Goal: Information Seeking & Learning: Learn about a topic

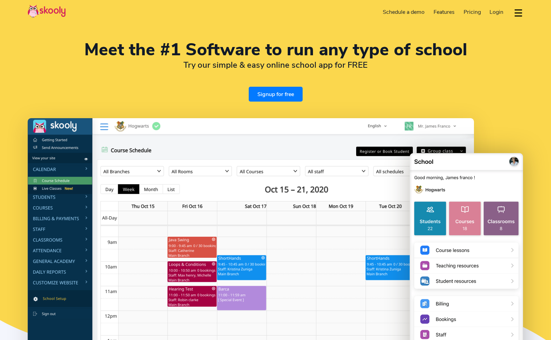
select select "en"
select select "1"
select select "[GEOGRAPHIC_DATA]"
select select "America/New_York"
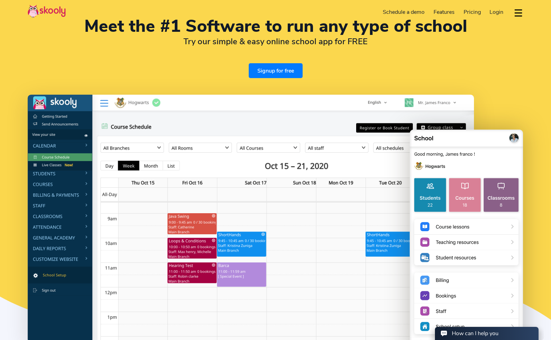
scroll to position [35, 0]
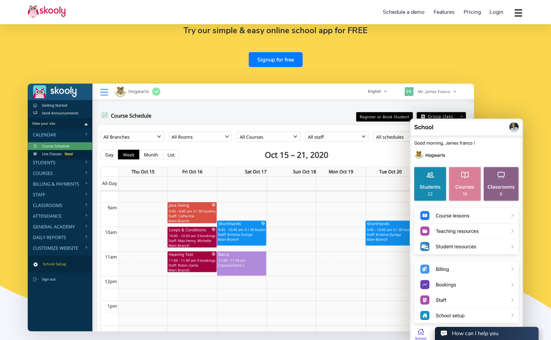
click at [60, 160] on img at bounding box center [251, 207] width 446 height 247
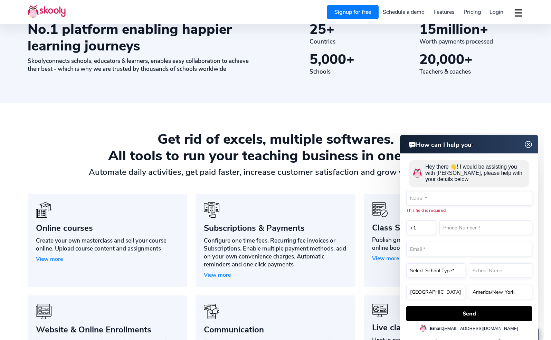
scroll to position [449, 0]
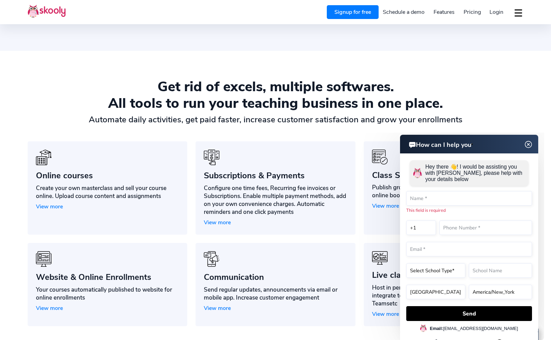
click at [528, 144] on img at bounding box center [528, 144] width 9 height 13
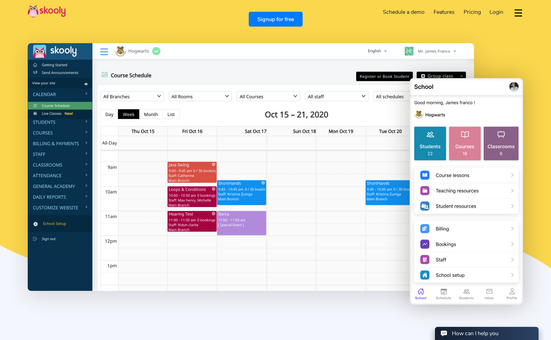
scroll to position [0, 0]
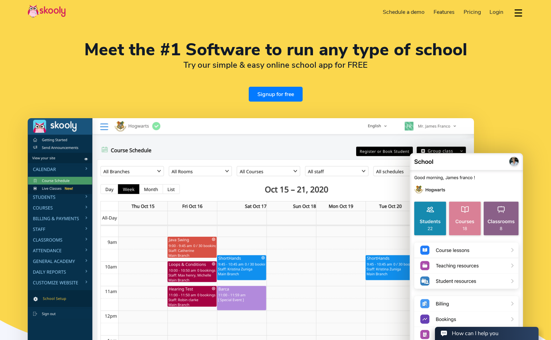
click at [469, 10] on span "Pricing" at bounding box center [472, 12] width 17 height 8
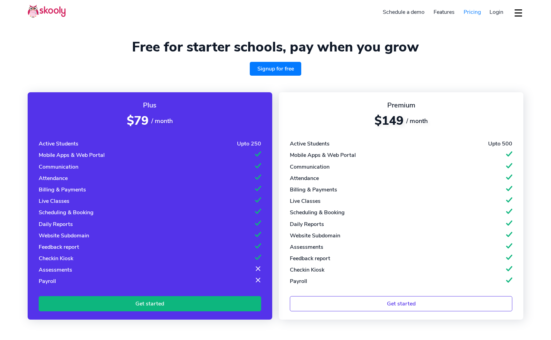
select select "en"
select select "1"
select select "[GEOGRAPHIC_DATA]"
select select "America/New_York"
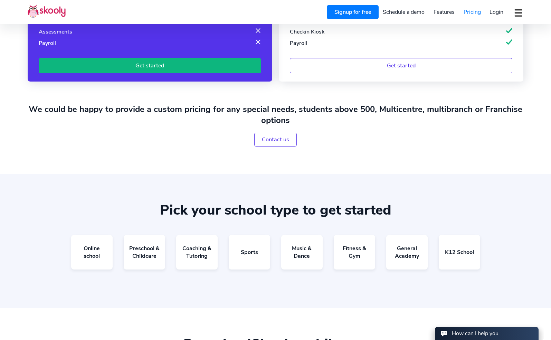
scroll to position [242, 0]
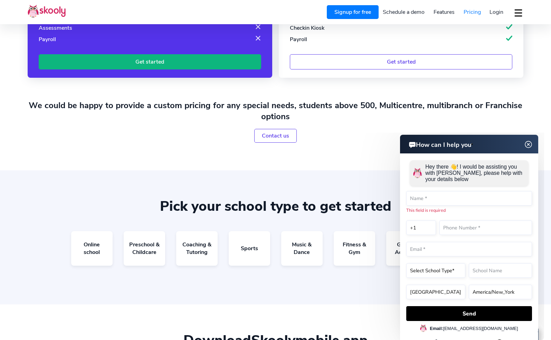
drag, startPoint x: 528, startPoint y: 145, endPoint x: 823, endPoint y: 280, distance: 324.6
click at [528, 145] on img at bounding box center [528, 144] width 13 height 9
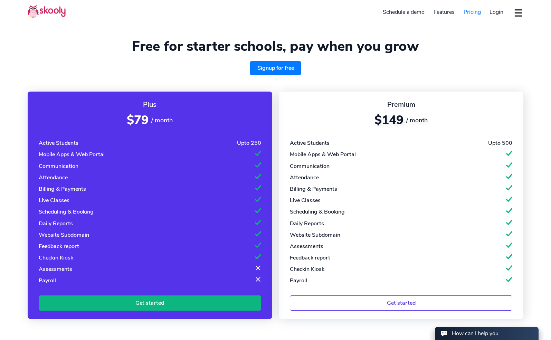
scroll to position [0, 0]
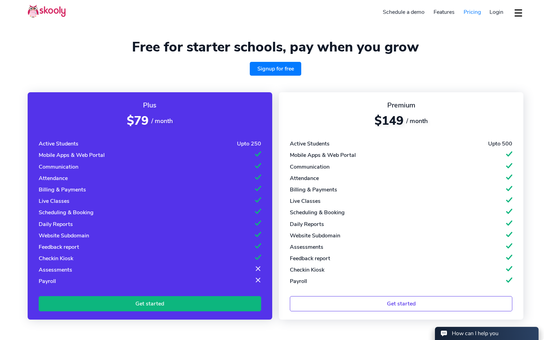
click at [53, 11] on img at bounding box center [47, 10] width 38 height 13
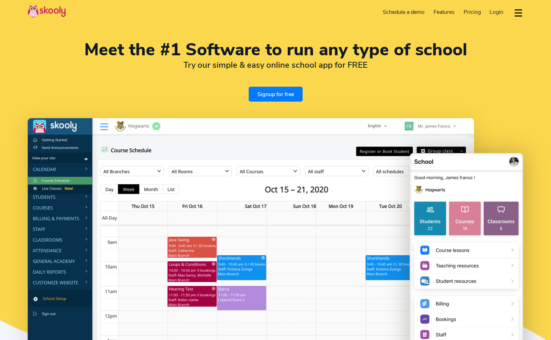
select select "en"
select select "1"
select select "[GEOGRAPHIC_DATA]"
select select "America/New_York"
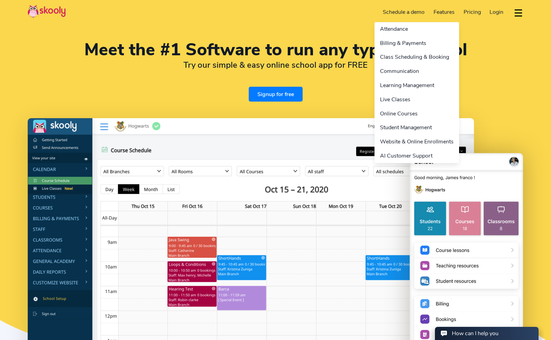
click at [441, 12] on link "Features" at bounding box center [444, 12] width 30 height 11
click at [404, 33] on link "Attendance" at bounding box center [416, 29] width 85 height 14
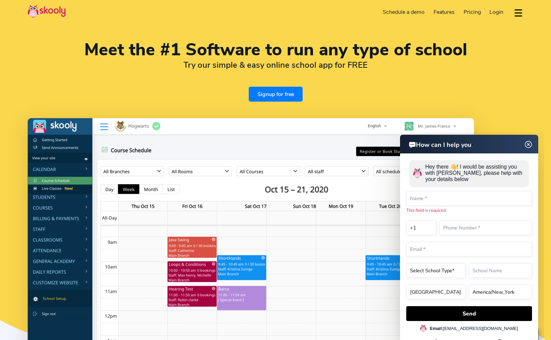
click at [529, 143] on img at bounding box center [528, 144] width 9 height 13
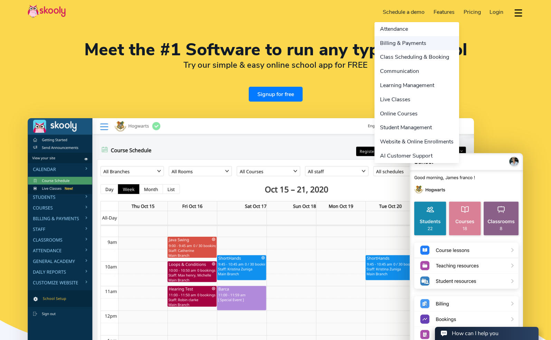
click at [395, 40] on link "Billing & Payments" at bounding box center [416, 43] width 85 height 14
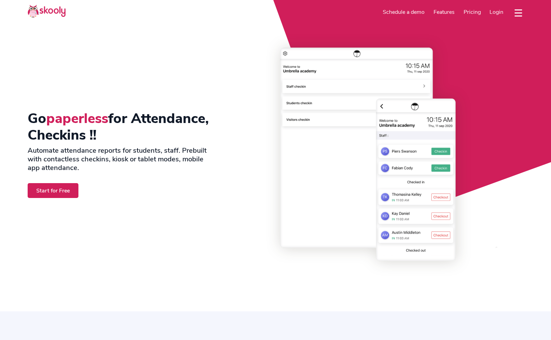
select select "en"
select select "1"
select select "[GEOGRAPHIC_DATA]"
select select "America/New_York"
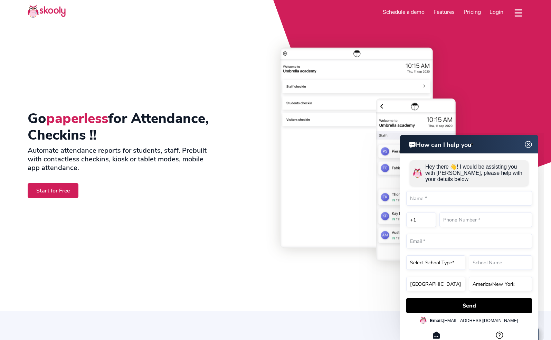
click at [528, 143] on img at bounding box center [528, 144] width 13 height 9
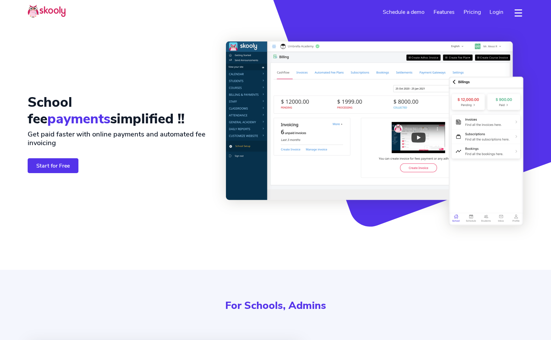
select select "en"
select select "1"
select select "[GEOGRAPHIC_DATA]"
select select "America/New_York"
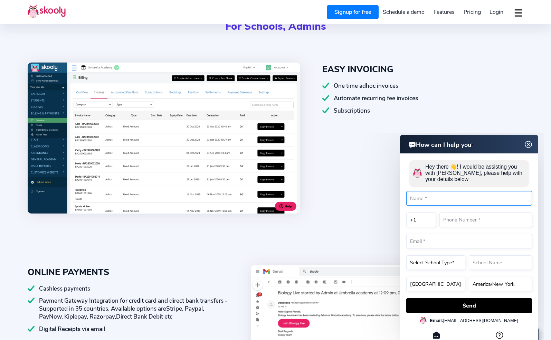
scroll to position [276, 0]
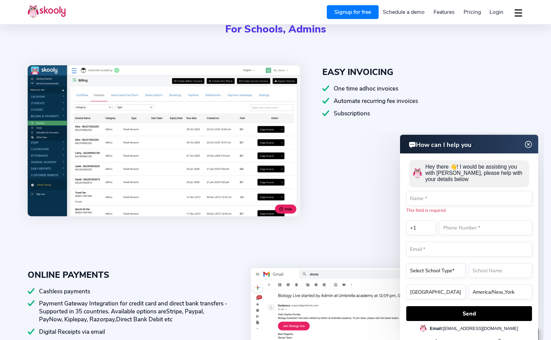
drag, startPoint x: 528, startPoint y: 144, endPoint x: 676, endPoint y: 277, distance: 199.4
click at [528, 144] on img at bounding box center [528, 144] width 13 height 9
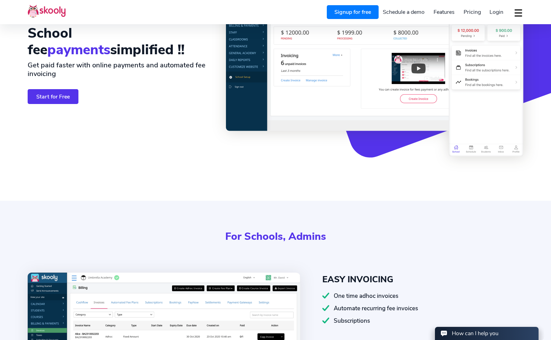
scroll to position [0, 0]
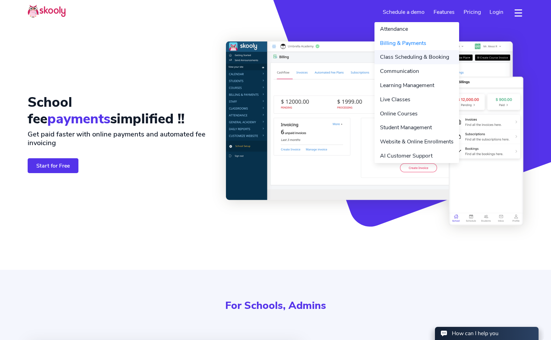
click at [420, 57] on link "Class Scheduling & Booking" at bounding box center [416, 57] width 85 height 14
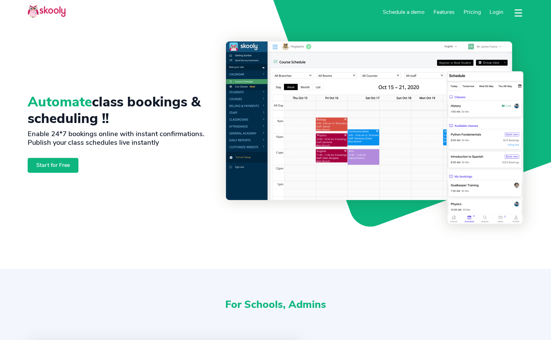
select select "en"
select select "1"
select select "[GEOGRAPHIC_DATA]"
select select "America/New_York"
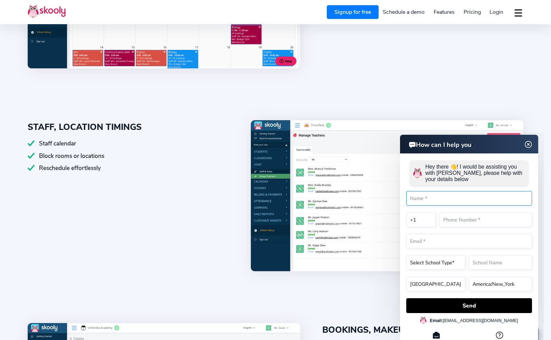
scroll to position [449, 0]
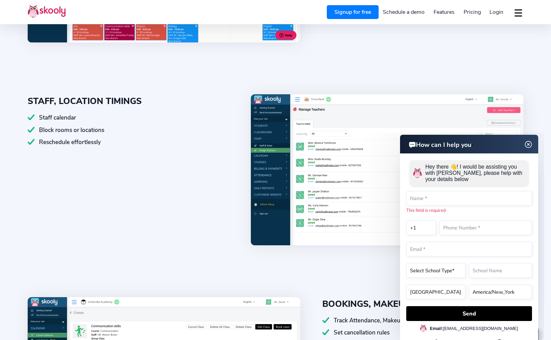
drag, startPoint x: 530, startPoint y: 145, endPoint x: 787, endPoint y: 293, distance: 296.7
click at [530, 145] on img at bounding box center [528, 144] width 13 height 9
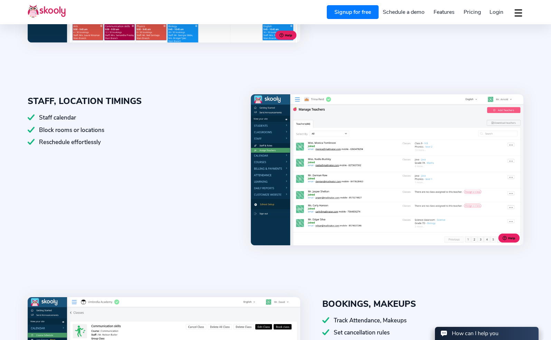
click at [390, 161] on img at bounding box center [387, 169] width 273 height 151
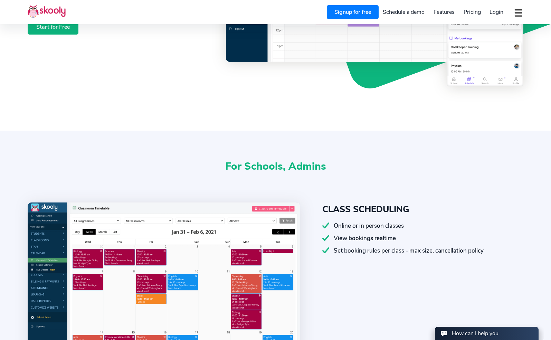
scroll to position [0, 0]
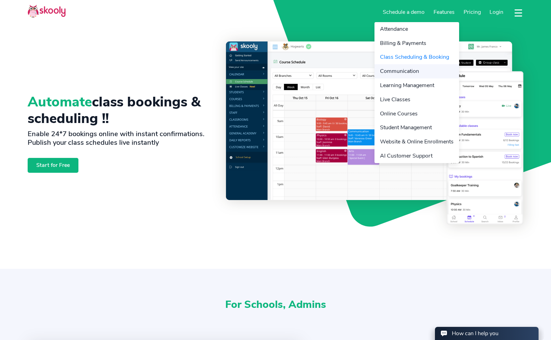
click at [405, 70] on link "Communication" at bounding box center [416, 71] width 85 height 14
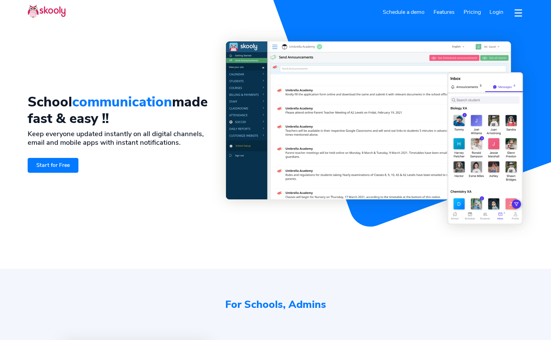
select select "en"
select select "1"
select select "[GEOGRAPHIC_DATA]"
select select "America/New_York"
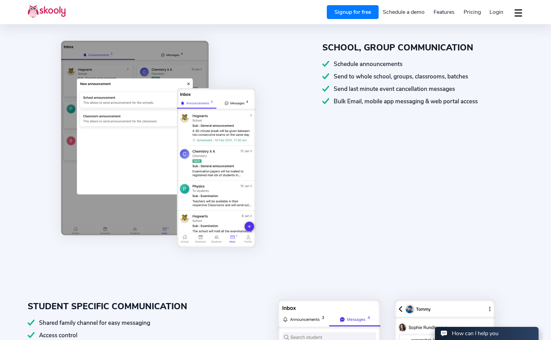
scroll to position [311, 0]
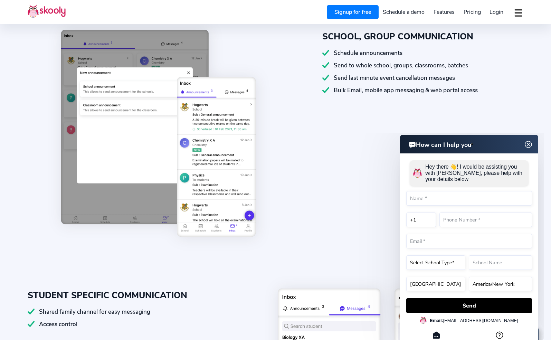
click at [528, 146] on img at bounding box center [528, 144] width 9 height 13
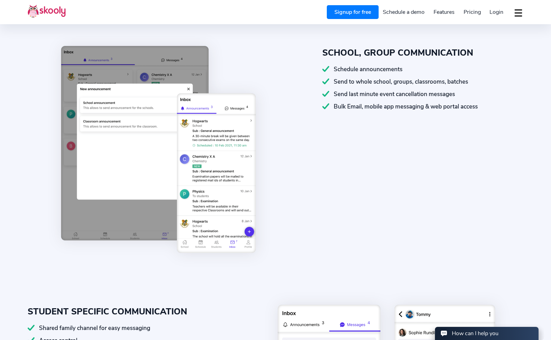
scroll to position [0, 0]
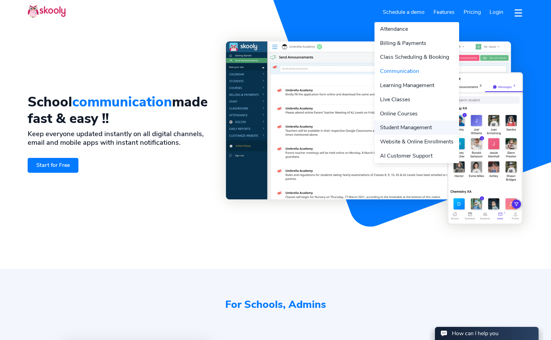
click at [414, 127] on link "Student Management" at bounding box center [416, 128] width 85 height 14
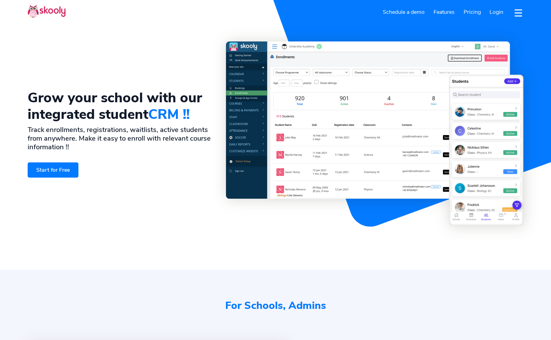
select select "en"
select select "1"
select select "[GEOGRAPHIC_DATA]"
select select "America/New_York"
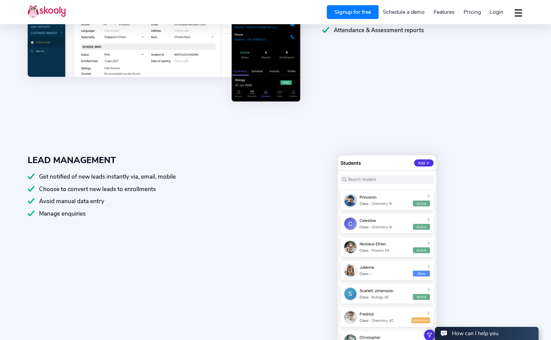
scroll to position [415, 0]
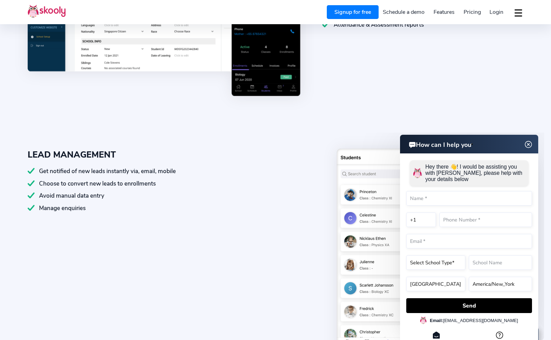
click at [529, 146] on img at bounding box center [528, 144] width 13 height 9
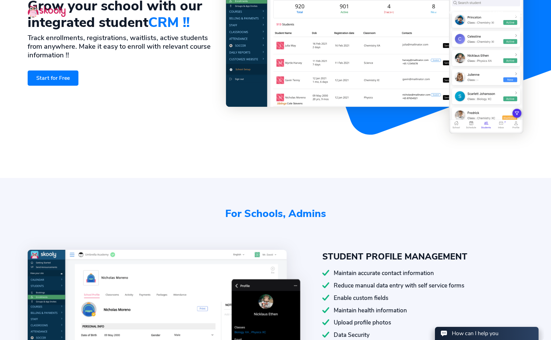
scroll to position [0, 0]
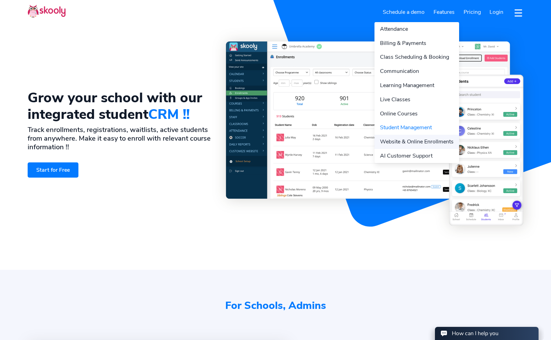
click at [417, 142] on link "Website & Online Enrollments" at bounding box center [416, 142] width 85 height 14
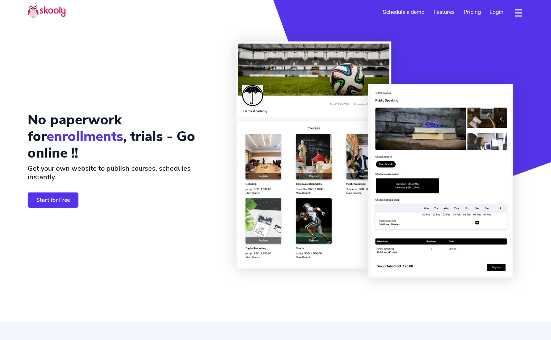
select select "en"
select select "1"
select select "[GEOGRAPHIC_DATA]"
select select "America/New_York"
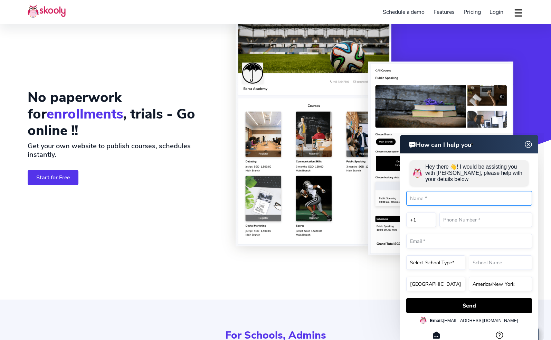
scroll to position [35, 0]
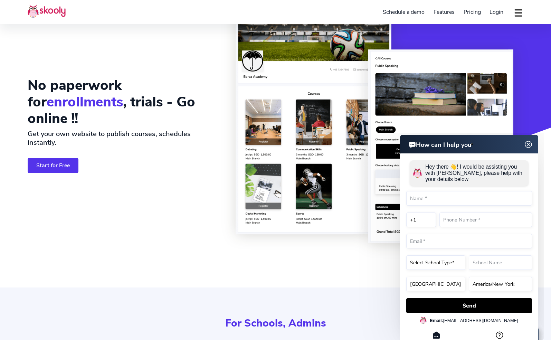
click at [530, 146] on img at bounding box center [528, 144] width 13 height 9
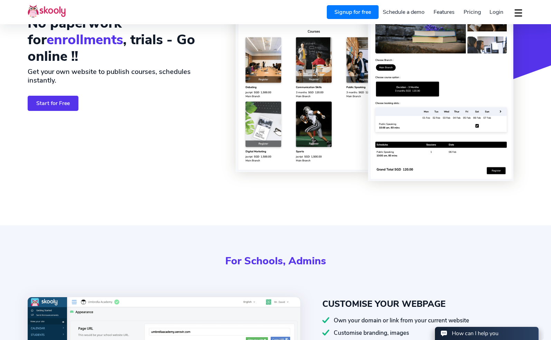
scroll to position [0, 0]
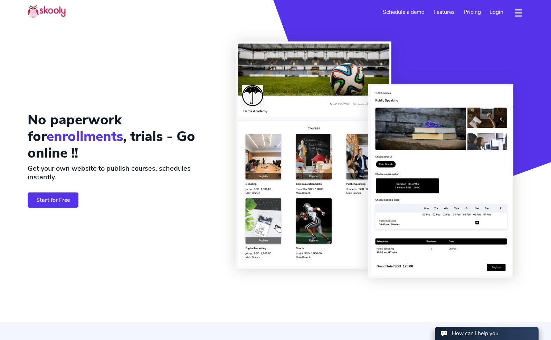
click at [58, 197] on link "Start for Free" at bounding box center [53, 199] width 51 height 15
click at [44, 12] on img at bounding box center [47, 10] width 38 height 13
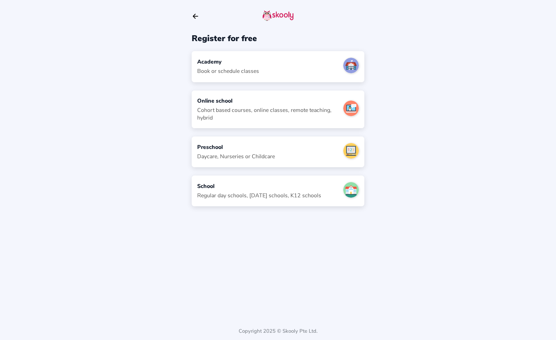
click at [247, 185] on div "School" at bounding box center [259, 186] width 124 height 8
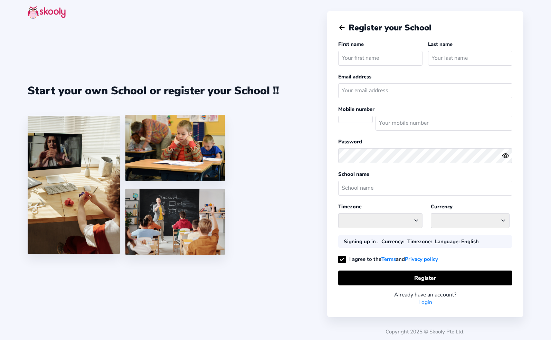
select select
select select "America/New_York"
select select "USD $"
select select "US"
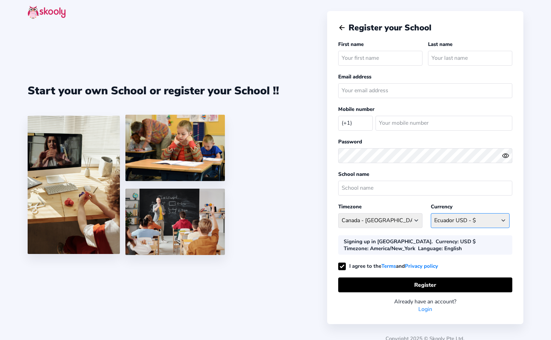
click at [503, 222] on select "USD $ [GEOGRAPHIC_DATA] AFN - ؋. [GEOGRAPHIC_DATA] ALL - L [GEOGRAPHIC_DATA] DZ…" at bounding box center [470, 220] width 79 height 15
click at [275, 244] on div at bounding box center [153, 186] width 251 height 142
click at [343, 29] on icon "Arrow Back" at bounding box center [342, 28] width 8 height 8
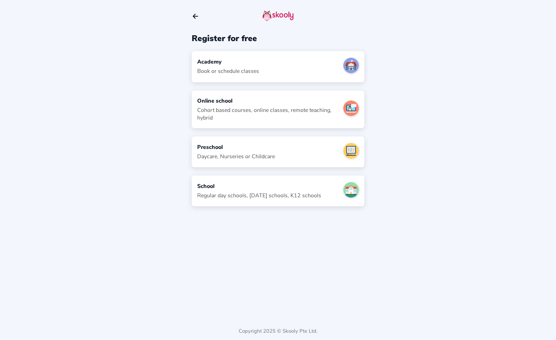
click at [194, 17] on icon "arrow back outline" at bounding box center [195, 16] width 5 height 4
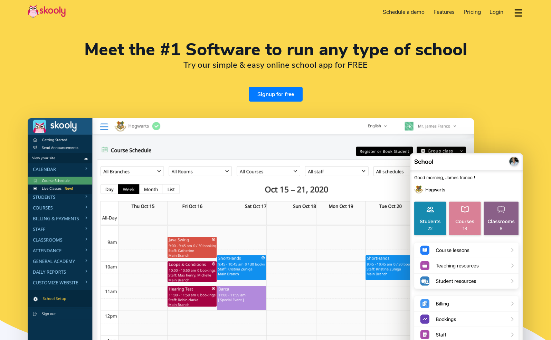
select select "en"
select select "1"
select select "[GEOGRAPHIC_DATA]"
select select "America/New_York"
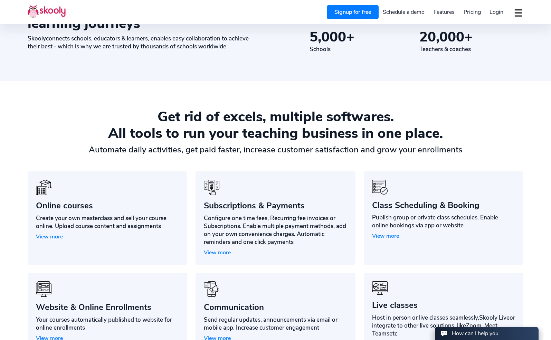
scroll to position [484, 0]
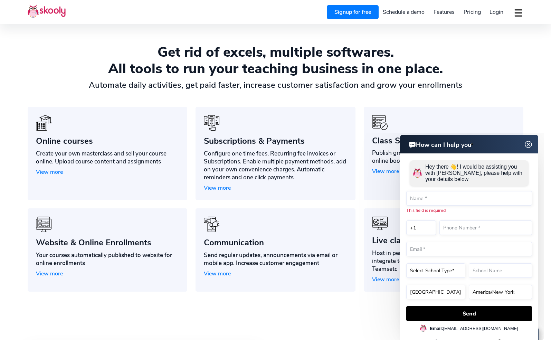
click at [530, 145] on img at bounding box center [528, 144] width 13 height 9
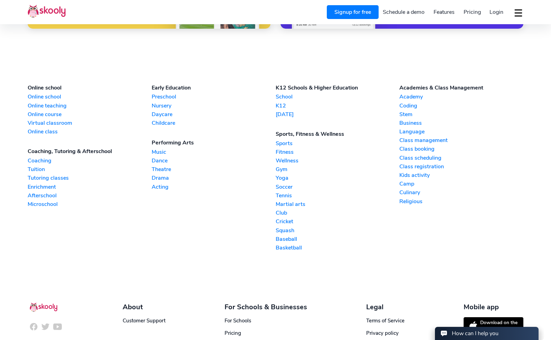
scroll to position [1623, 0]
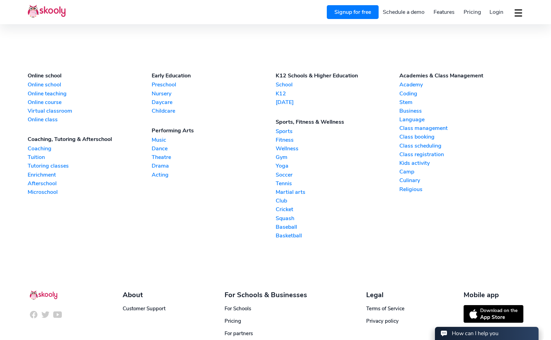
click at [291, 102] on link "[DATE]" at bounding box center [338, 102] width 124 height 8
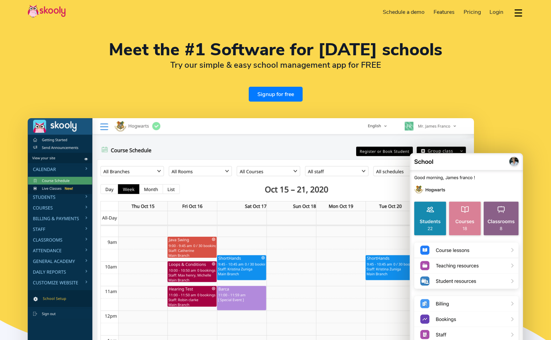
select select "en"
select select "1"
select select "[GEOGRAPHIC_DATA]"
select select "America/New_York"
click at [504, 127] on div at bounding box center [276, 242] width 496 height 249
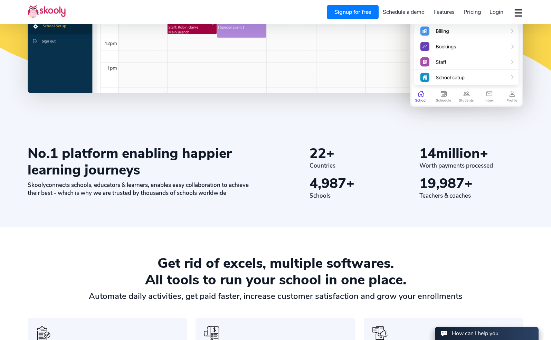
scroll to position [311, 0]
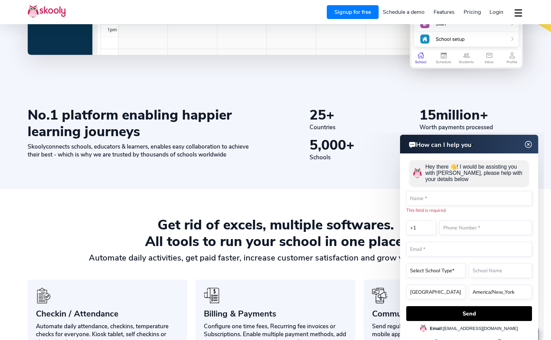
click at [531, 145] on img at bounding box center [528, 144] width 13 height 9
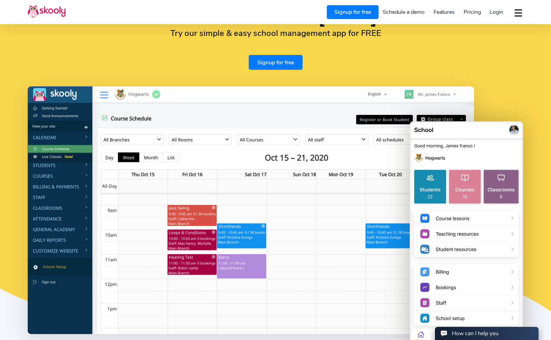
scroll to position [0, 0]
